Goal: Information Seeking & Learning: Learn about a topic

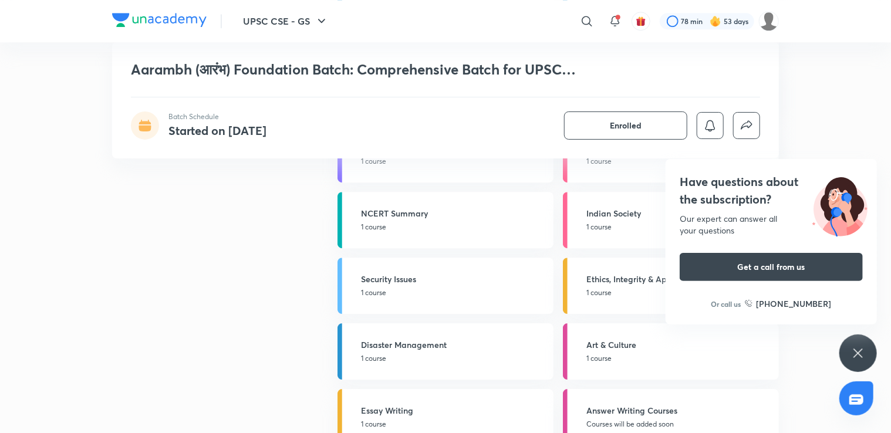
scroll to position [1676, 0]
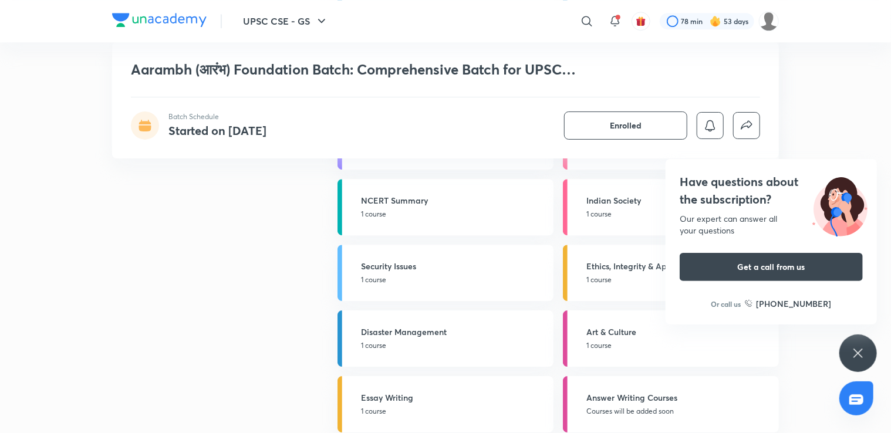
click at [859, 348] on icon at bounding box center [858, 353] width 14 height 14
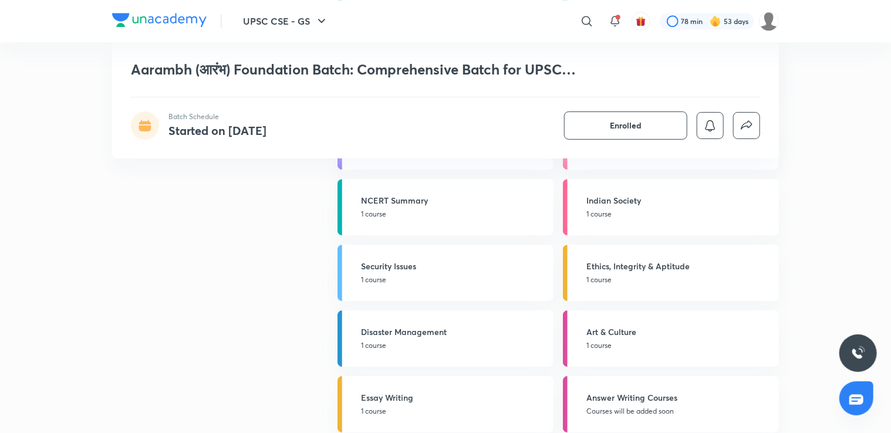
click at [889, 219] on div "UPSC CSE - GS ​ 78 min 53 days Aarambh (आरंभ) Foundation Batch: Comprehensive B…" at bounding box center [445, 253] width 891 height 3858
click at [881, 210] on div "UPSC CSE - GS ​ 78 min 53 days Aarambh (आरंभ) Foundation Batch: Comprehensive B…" at bounding box center [445, 253] width 891 height 3858
drag, startPoint x: 881, startPoint y: 224, endPoint x: 875, endPoint y: 215, distance: 11.4
click at [875, 215] on div "UPSC CSE - GS ​ 78 min 53 days Aarambh (आरंभ) Foundation Batch: Comprehensive B…" at bounding box center [445, 253] width 891 height 3858
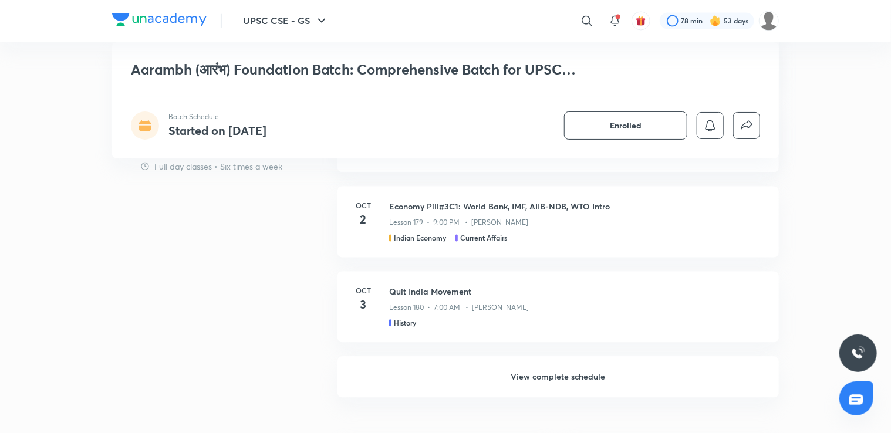
scroll to position [1065, 0]
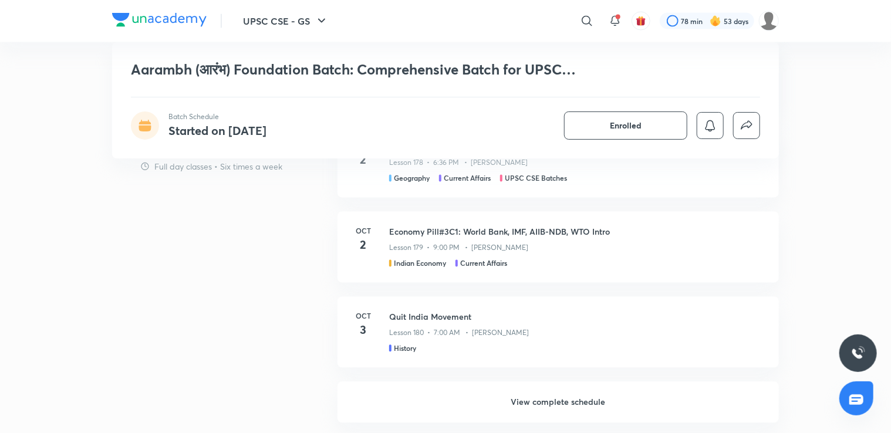
click at [663, 396] on h6 "View complete schedule" at bounding box center [559, 402] width 442 height 41
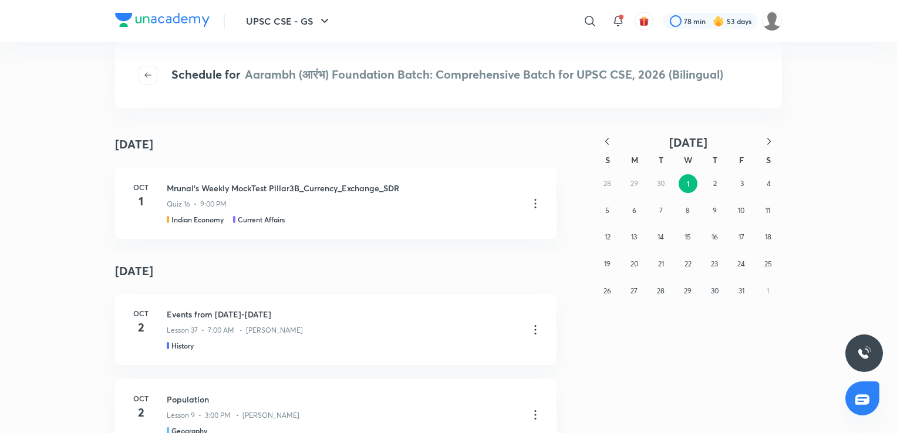
click at [607, 139] on icon "button" at bounding box center [607, 141] width 4 height 6
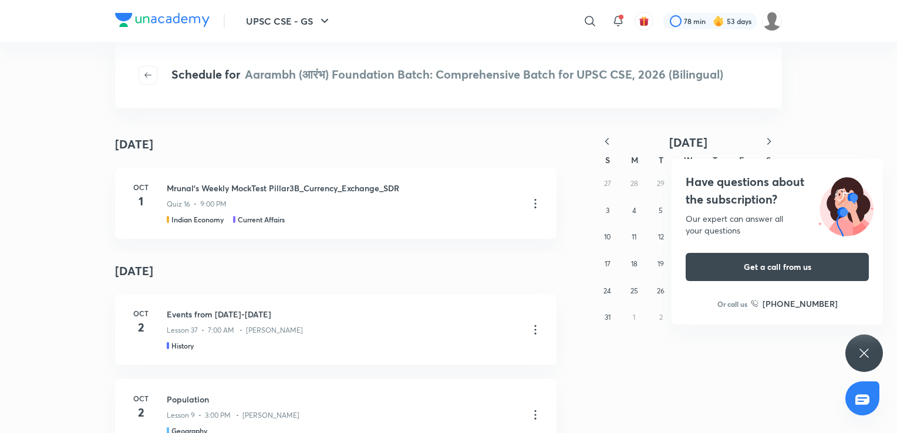
click at [868, 346] on icon at bounding box center [864, 353] width 14 height 14
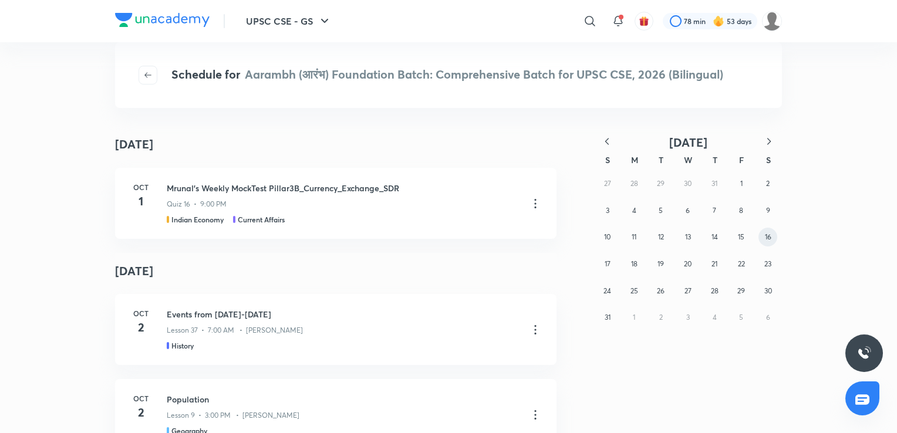
click at [771, 241] on abbr "16" at bounding box center [768, 237] width 6 height 9
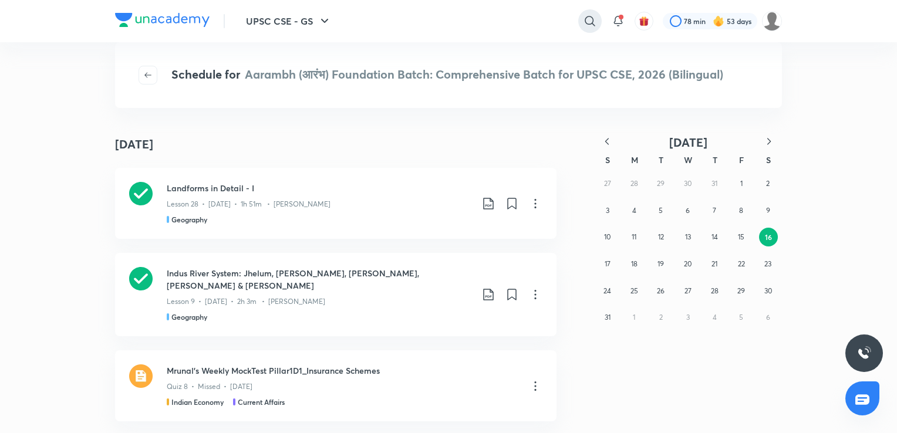
click at [587, 22] on icon at bounding box center [590, 21] width 14 height 14
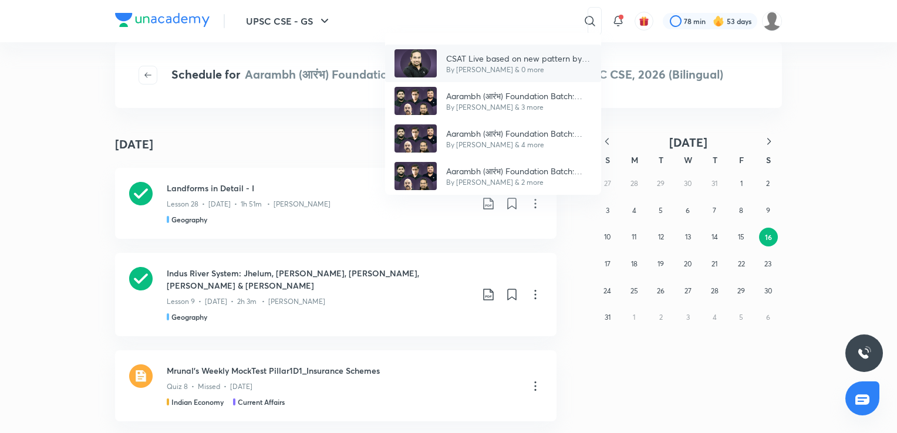
click at [577, 65] on p "By [PERSON_NAME] & 0 more" at bounding box center [519, 70] width 146 height 11
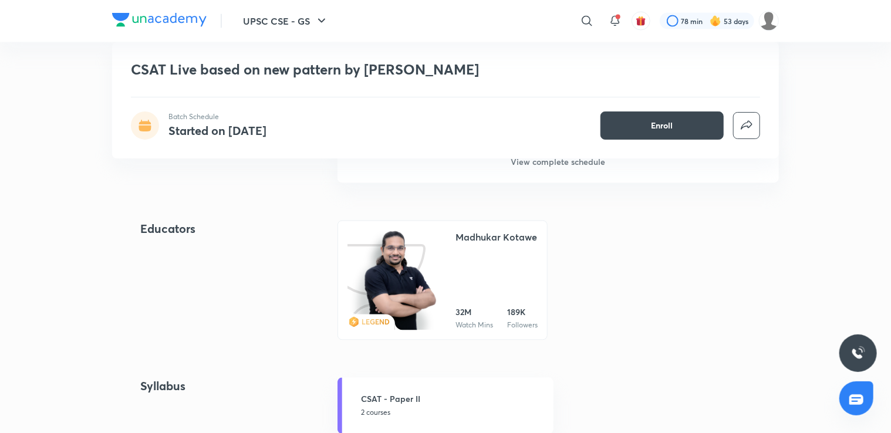
scroll to position [902, 0]
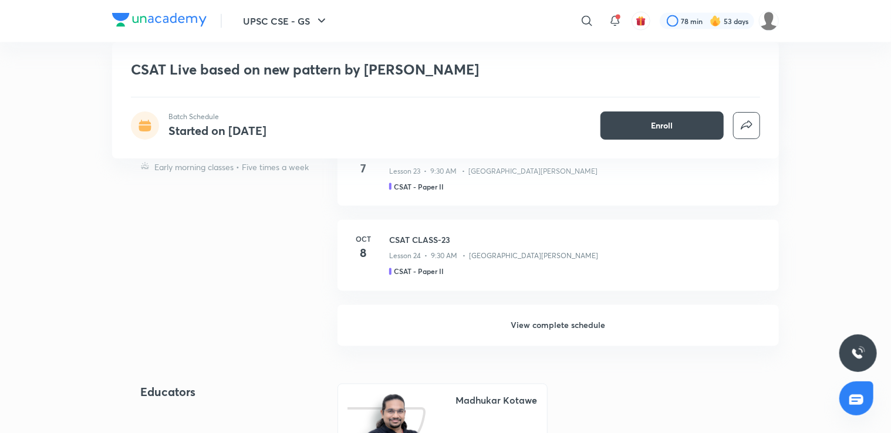
click at [675, 327] on h6 "View complete schedule" at bounding box center [559, 325] width 442 height 41
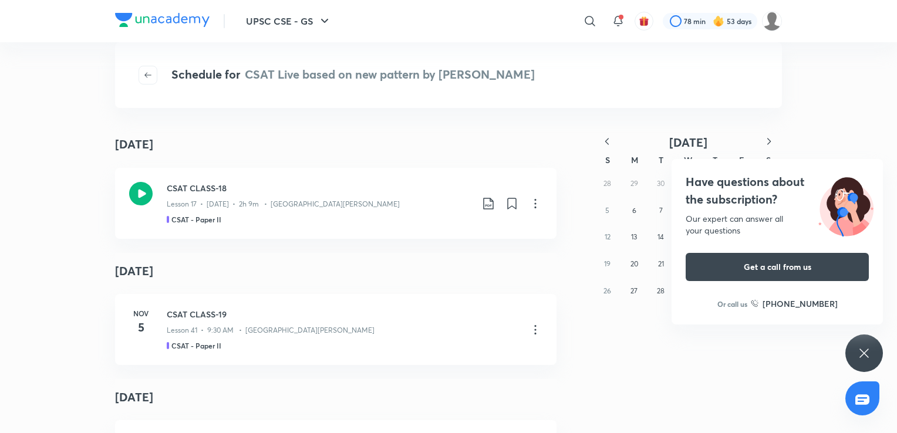
click at [867, 349] on icon at bounding box center [864, 353] width 14 height 14
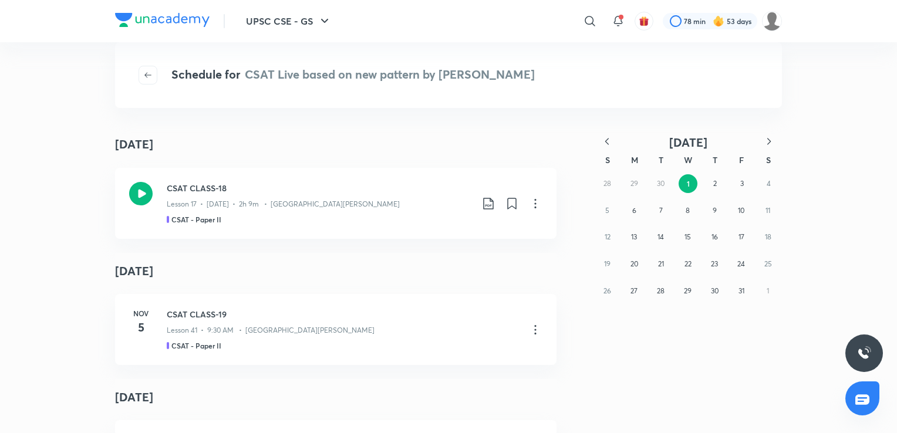
click at [607, 140] on icon "button" at bounding box center [607, 142] width 12 height 12
click at [682, 238] on button "17" at bounding box center [688, 237] width 19 height 19
click at [657, 234] on button "16" at bounding box center [661, 237] width 19 height 19
click at [444, 212] on div "CSAT CLASS-7 Lesson 7 • [DATE] • 2h 30m • [PERSON_NAME] CSAT - Paper II" at bounding box center [319, 203] width 305 height 43
